Goal: Find specific page/section: Find specific page/section

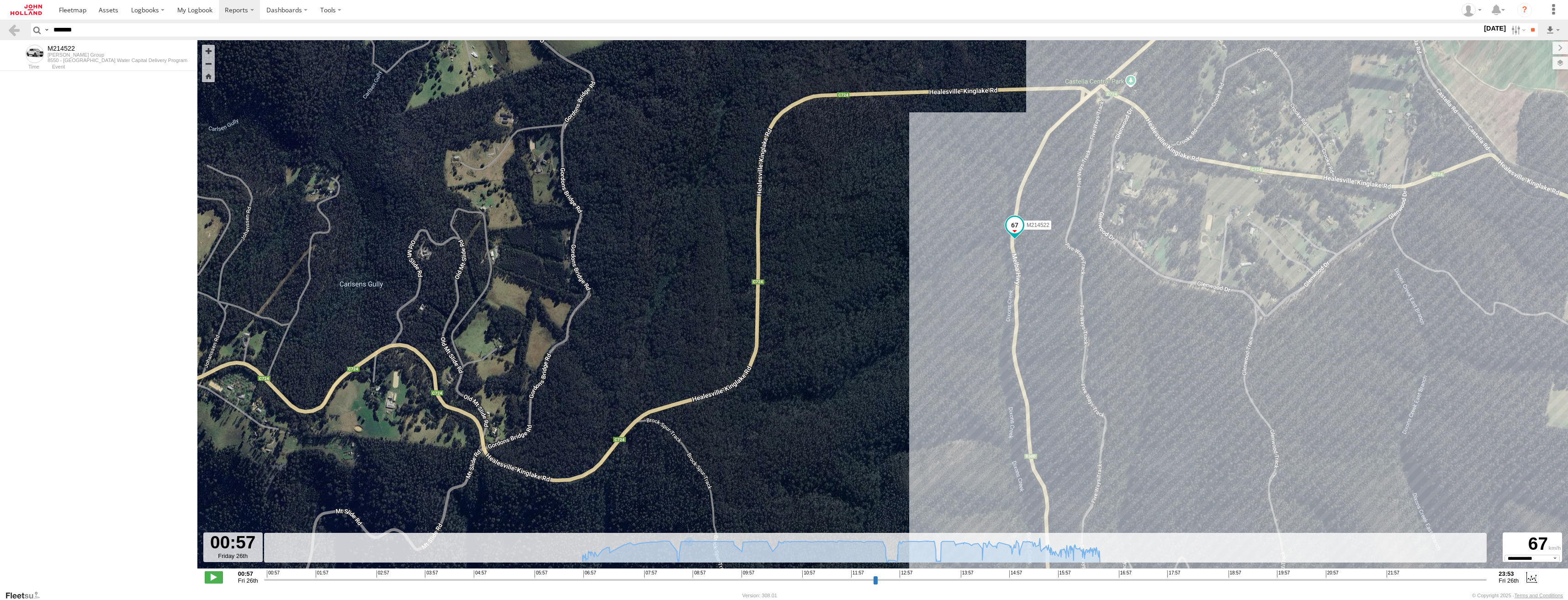
select select "**********"
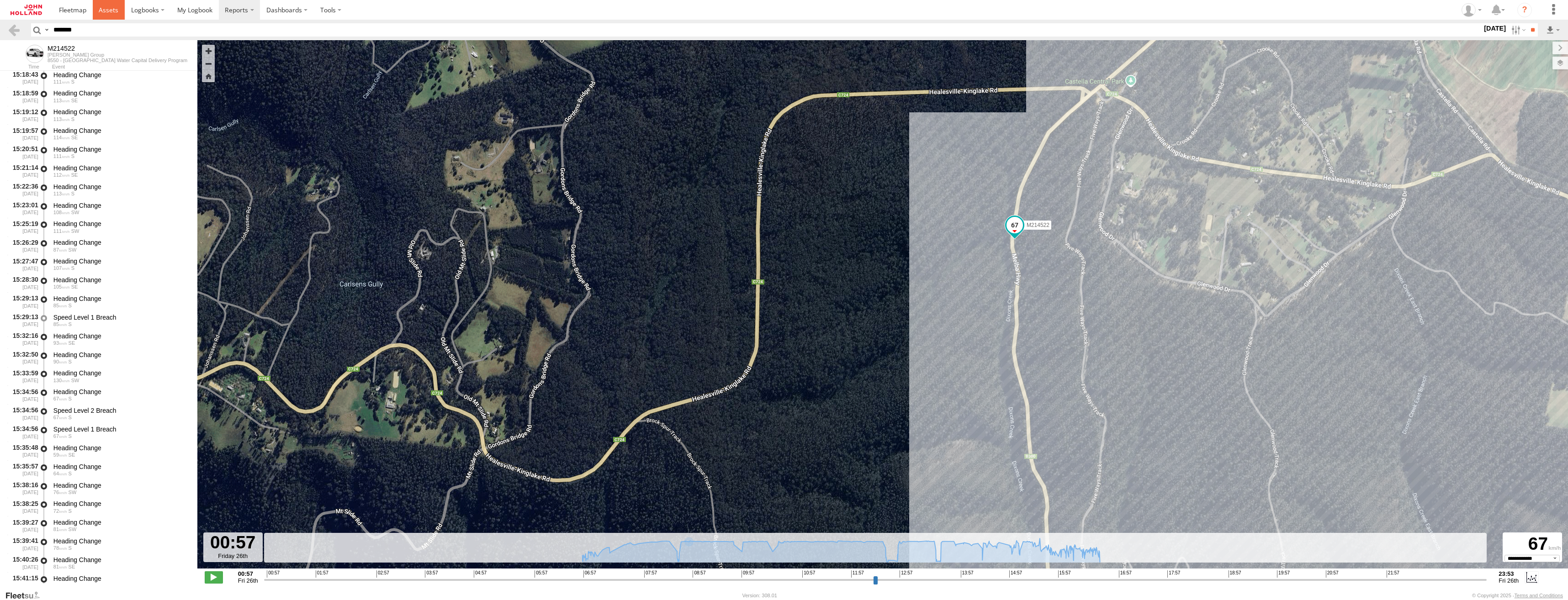
click at [99, 9] on span at bounding box center [108, 10] width 20 height 9
